Goal: Transaction & Acquisition: Purchase product/service

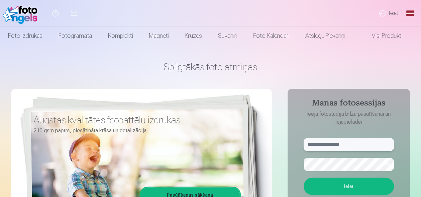
click at [323, 144] on input "text" at bounding box center [348, 144] width 90 height 13
type input "**********"
click at [387, 165] on button "button" at bounding box center [387, 164] width 13 height 13
click at [359, 189] on button "Ieiet" at bounding box center [348, 186] width 90 height 17
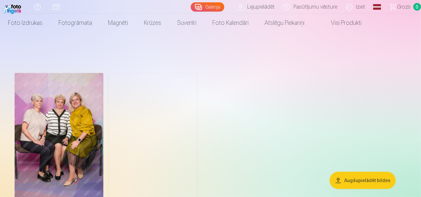
scroll to position [33, 0]
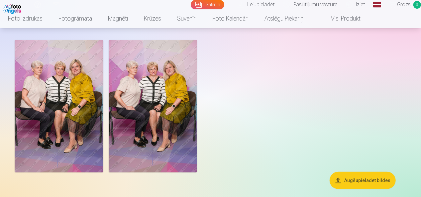
click at [65, 122] on img at bounding box center [59, 106] width 89 height 133
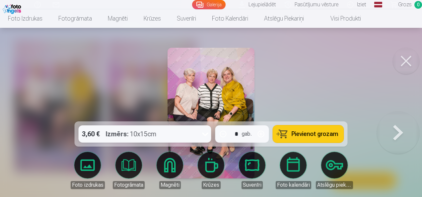
click at [399, 115] on button at bounding box center [398, 113] width 42 height 3
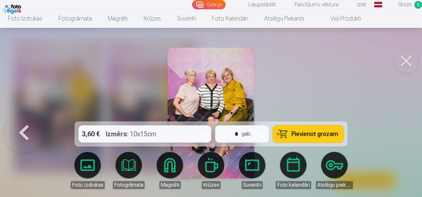
click at [24, 115] on button at bounding box center [24, 113] width 42 height 3
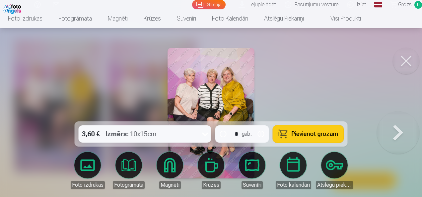
click at [325, 133] on span "Pievienot grozam" at bounding box center [315, 134] width 47 height 6
click at [394, 115] on button at bounding box center [398, 113] width 42 height 3
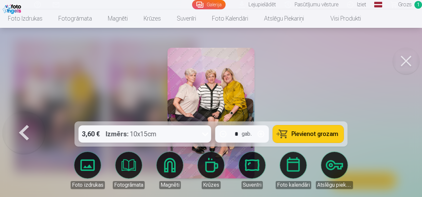
click at [323, 137] on span "Pievienot grozam" at bounding box center [315, 134] width 47 height 6
click at [402, 60] on button at bounding box center [406, 61] width 27 height 27
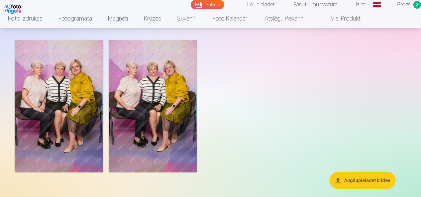
click at [344, 19] on link "Visi produkti" at bounding box center [340, 18] width 57 height 19
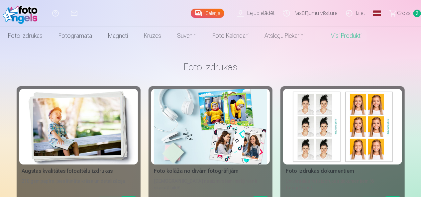
click at [208, 13] on link "Galerija" at bounding box center [208, 13] width 34 height 9
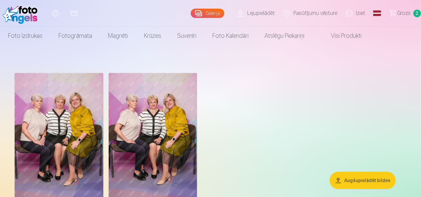
click at [402, 11] on span "Grozs" at bounding box center [404, 13] width 14 height 8
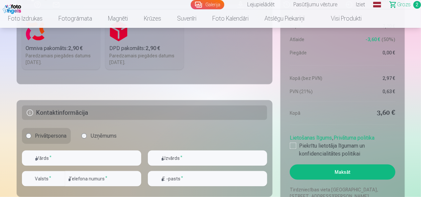
scroll to position [365, 0]
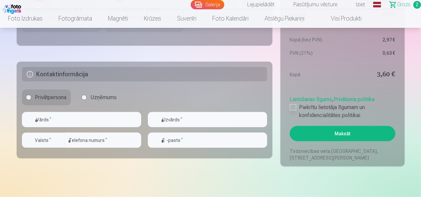
click at [293, 107] on div at bounding box center [293, 107] width 7 height 7
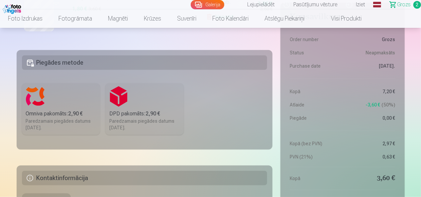
scroll to position [266, 0]
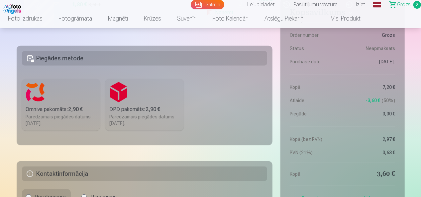
click at [37, 108] on div "Omniva pakomāts : 2,90 €" at bounding box center [61, 110] width 70 height 8
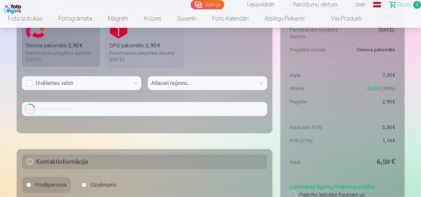
scroll to position [332, 0]
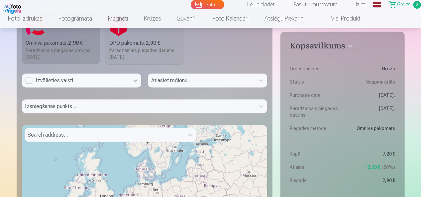
click at [135, 81] on icon at bounding box center [135, 81] width 4 height 2
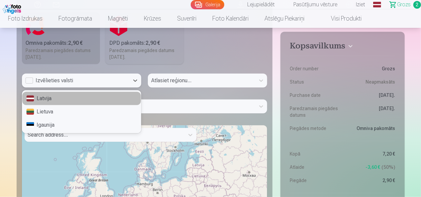
click at [46, 97] on div "Latvija" at bounding box center [81, 98] width 119 height 13
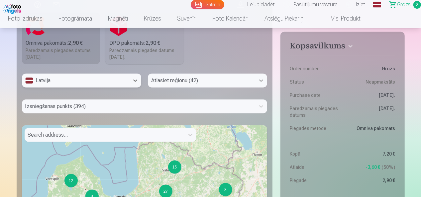
click at [261, 81] on icon at bounding box center [261, 81] width 4 height 2
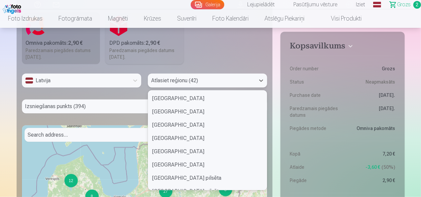
scroll to position [66, 0]
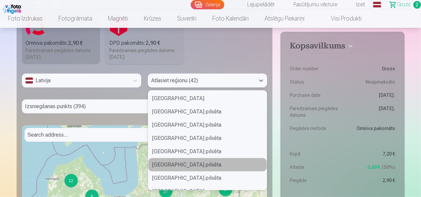
click at [173, 164] on div "Rīgas pilsēta" at bounding box center [207, 164] width 119 height 13
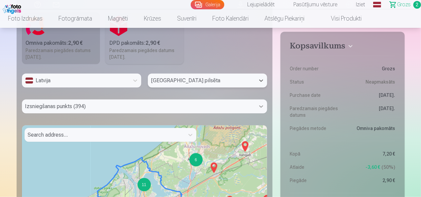
scroll to position [353, 0]
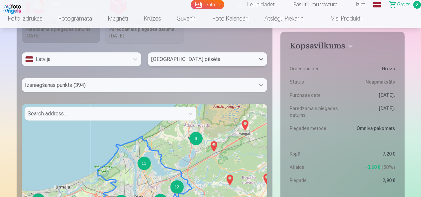
click at [261, 92] on div "Izsniegšanas punkts (394)" at bounding box center [144, 85] width 245 height 14
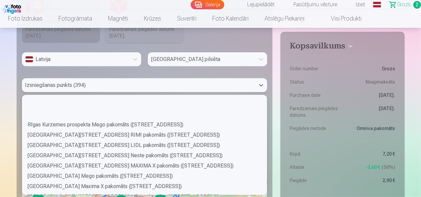
scroll to position [2424, 0]
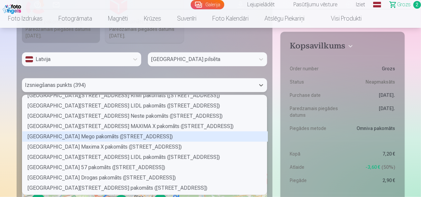
click at [68, 135] on div "Rīgas Lidoņu ielas Mego pakomāts (Lidoņu iela 27 k-1)" at bounding box center [144, 136] width 245 height 10
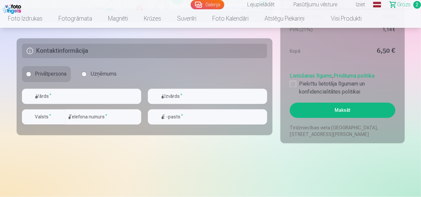
scroll to position [619, 0]
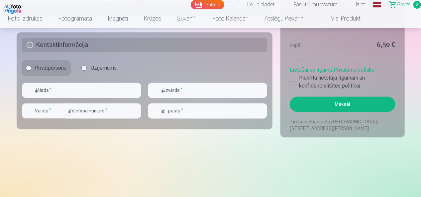
click at [341, 106] on button "Maksāt" at bounding box center [342, 104] width 105 height 15
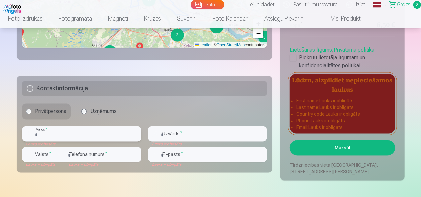
scroll to position [586, 0]
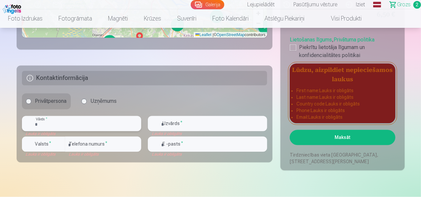
click at [56, 127] on input "text" at bounding box center [81, 123] width 119 height 15
type input "*********"
type input "**********"
type input "******"
type input "********"
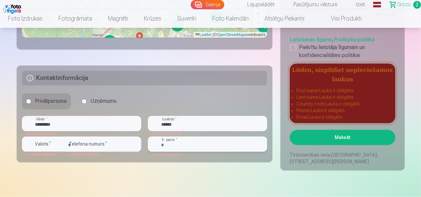
type input "**********"
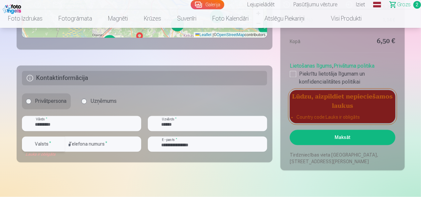
click at [60, 144] on div "button" at bounding box center [60, 144] width 8 height 8
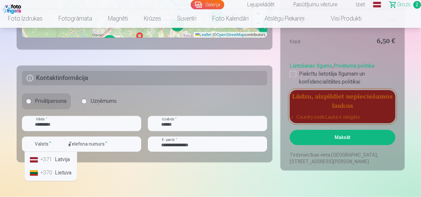
click at [62, 159] on li "+371 Latvija" at bounding box center [50, 159] width 47 height 13
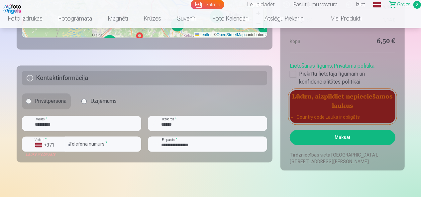
click at [343, 136] on button "Maksāt" at bounding box center [342, 137] width 105 height 15
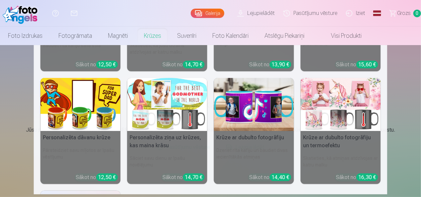
scroll to position [33, 0]
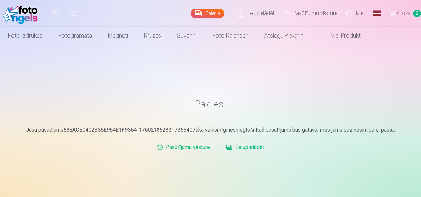
click at [256, 12] on link "Lejupielādēt" at bounding box center [257, 13] width 46 height 27
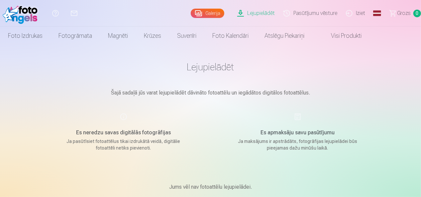
click at [357, 12] on link "Iziet" at bounding box center [356, 13] width 28 height 27
